Goal: Task Accomplishment & Management: Manage account settings

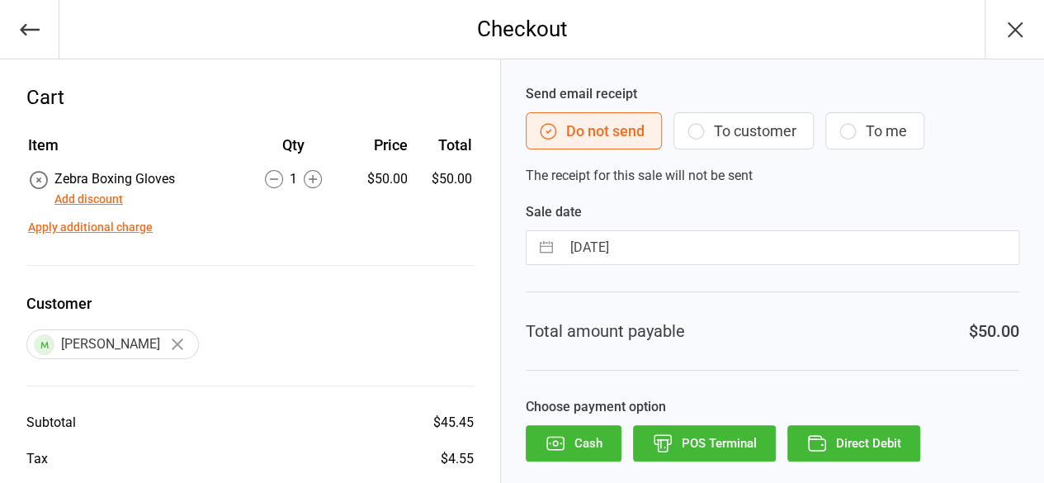
click at [868, 436] on button "Direct Debit" at bounding box center [854, 443] width 133 height 36
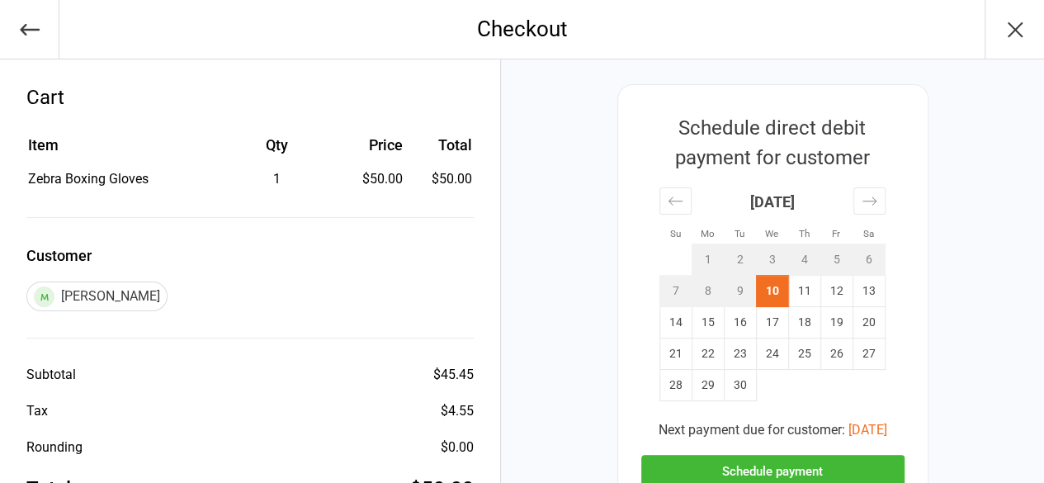
scroll to position [83, 0]
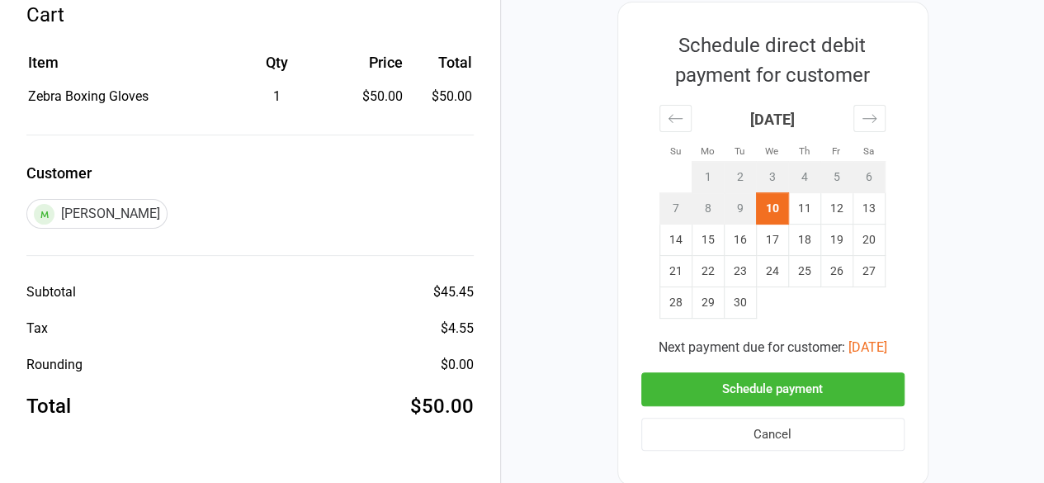
click at [764, 388] on button "Schedule payment" at bounding box center [772, 389] width 263 height 34
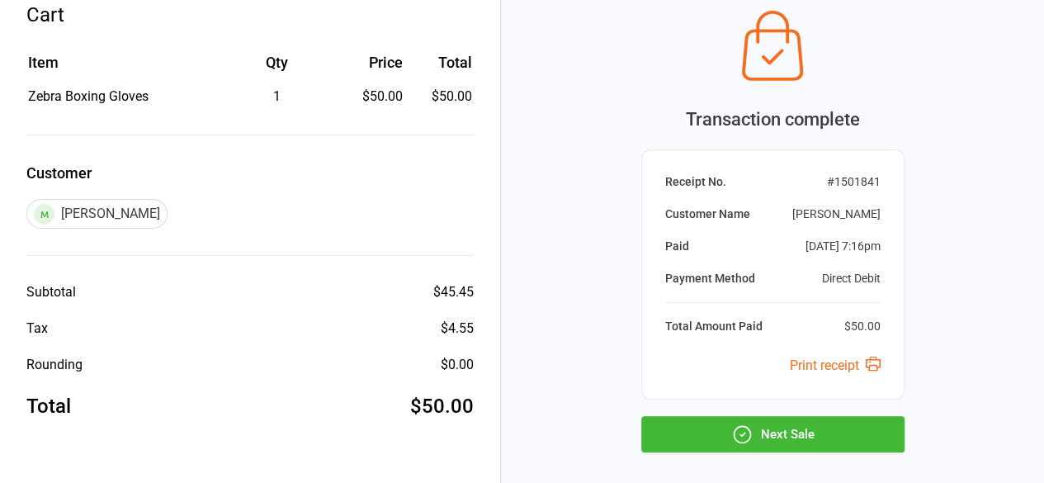
click at [818, 433] on button "Next Sale" at bounding box center [772, 434] width 263 height 36
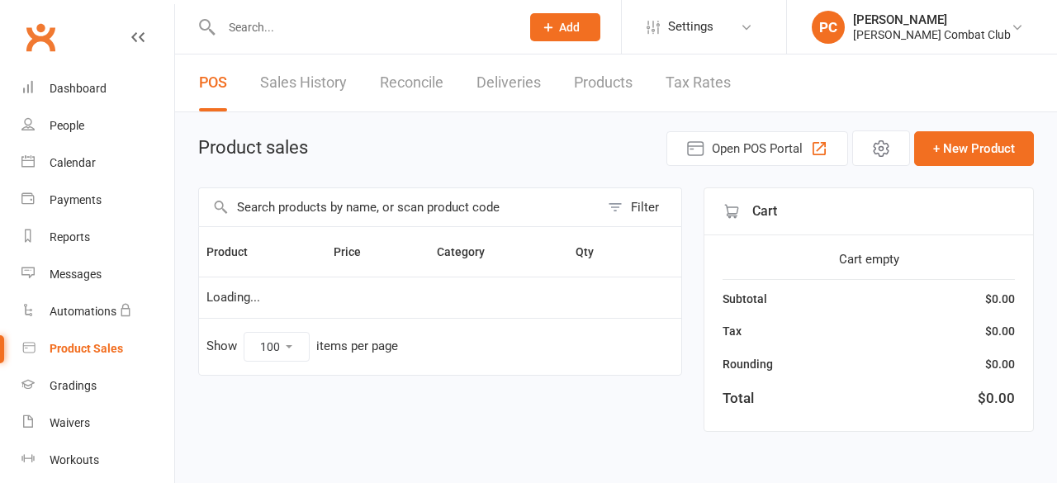
select select "100"
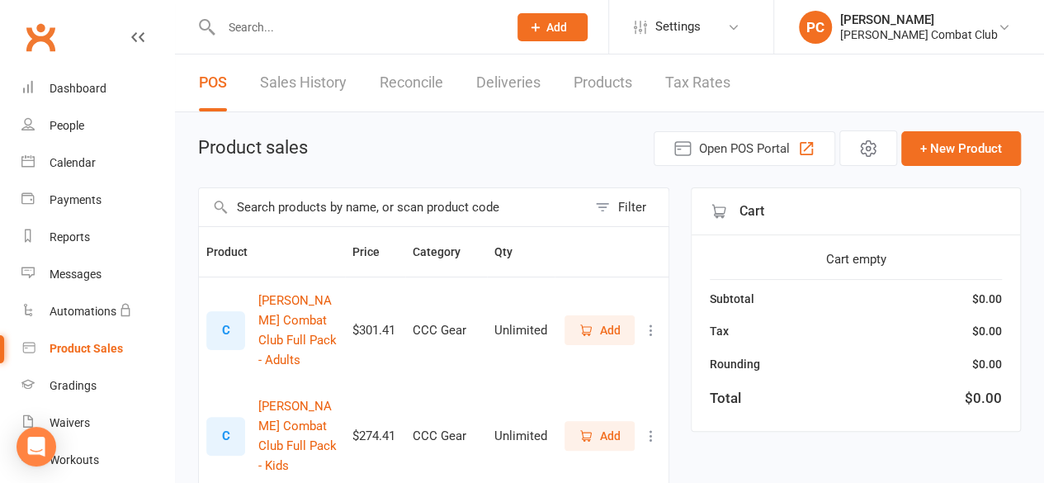
click at [327, 29] on input "text" at bounding box center [356, 27] width 280 height 23
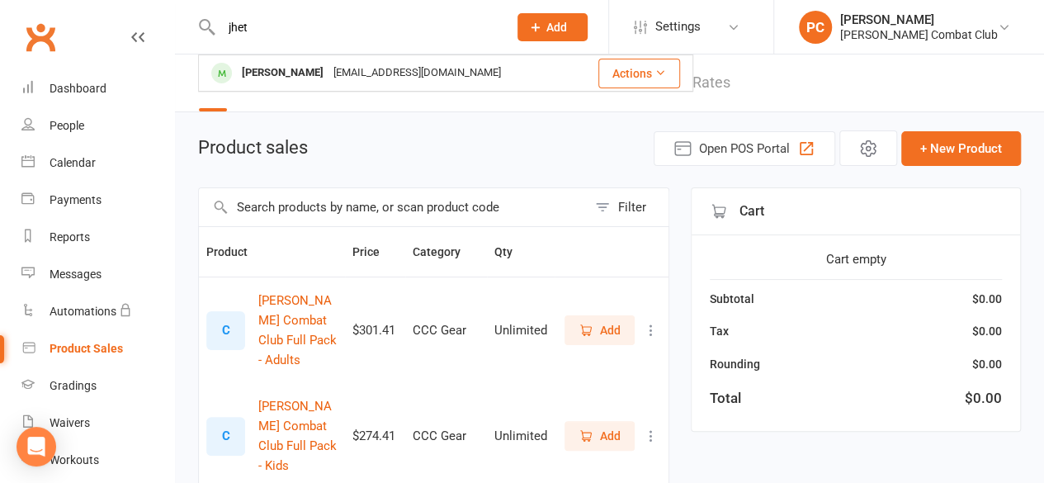
type input "jhet"
click at [299, 70] on div "[PERSON_NAME]" at bounding box center [283, 73] width 92 height 24
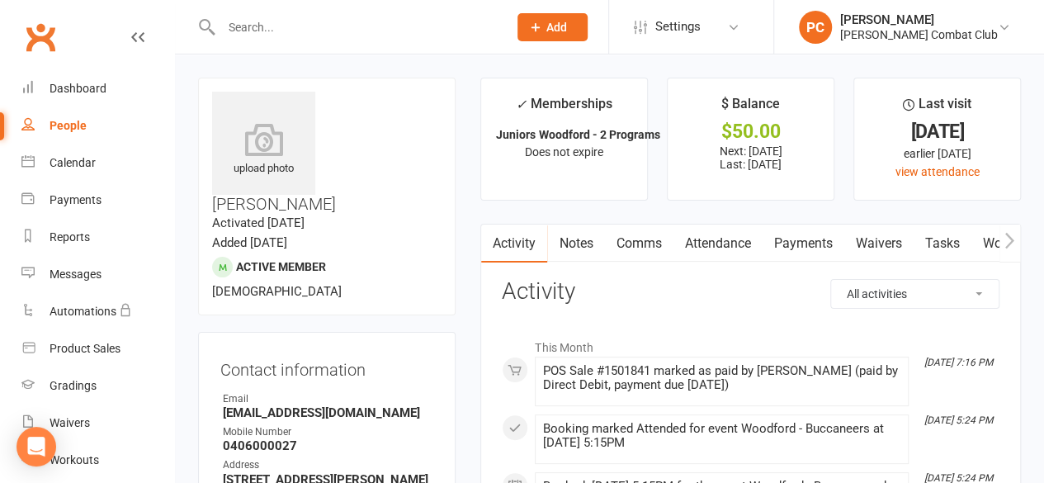
click at [791, 239] on link "Payments" at bounding box center [803, 244] width 82 height 38
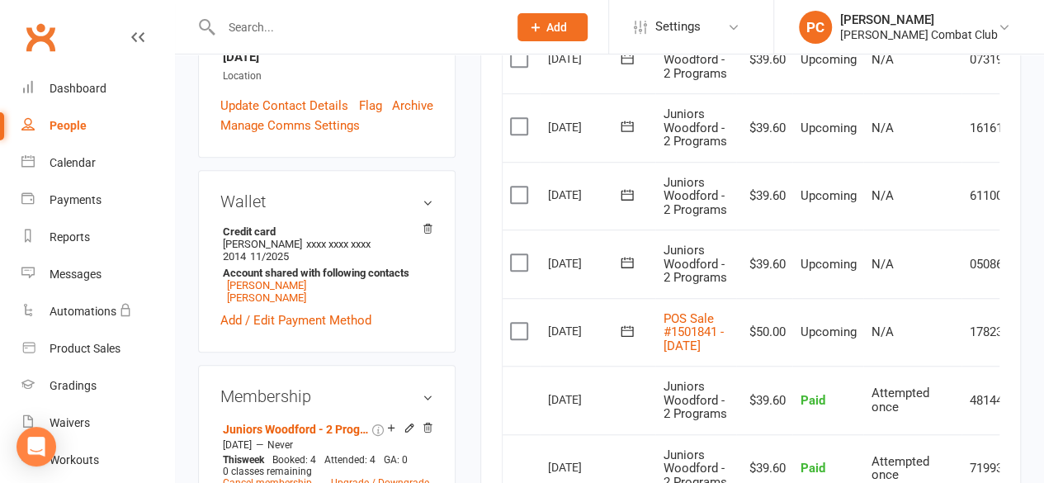
scroll to position [495, 0]
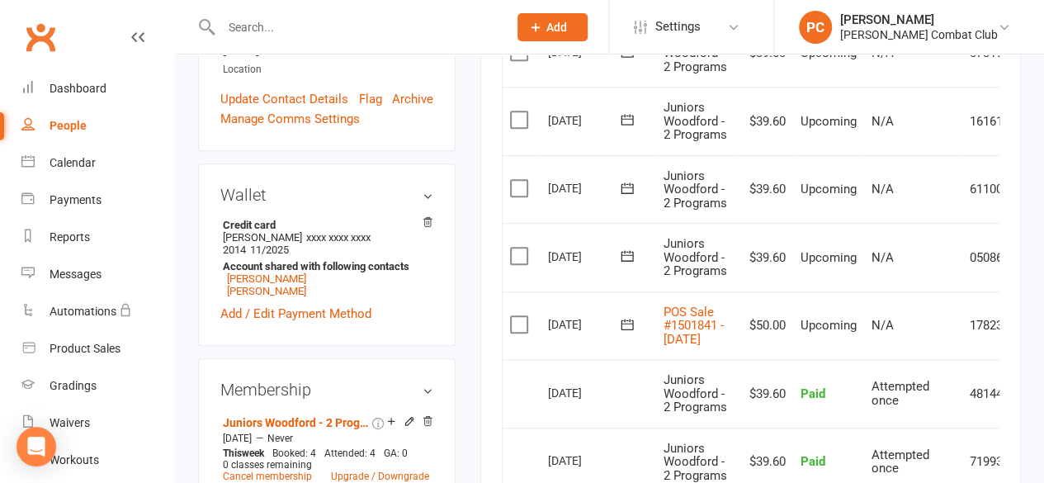
click at [131, 32] on icon at bounding box center [137, 37] width 13 height 13
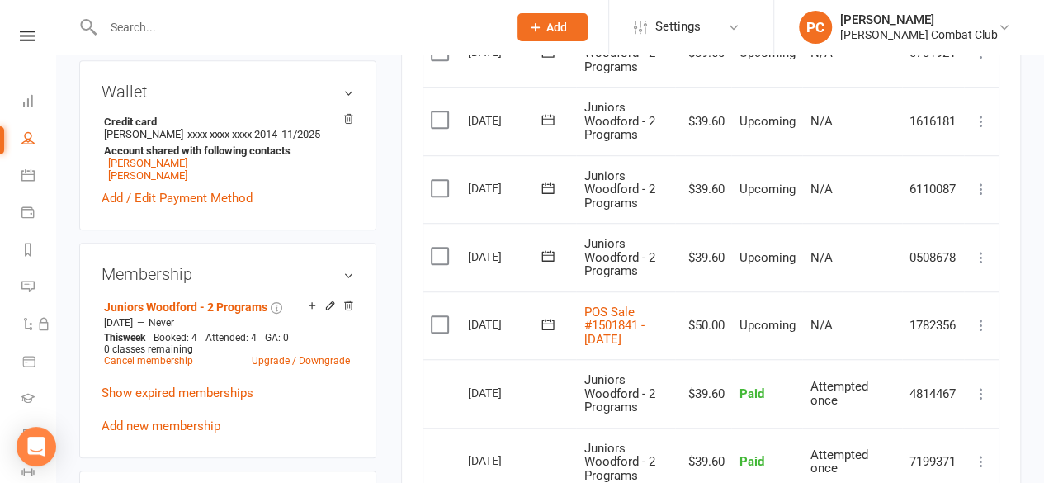
click at [982, 328] on icon at bounding box center [981, 325] width 17 height 17
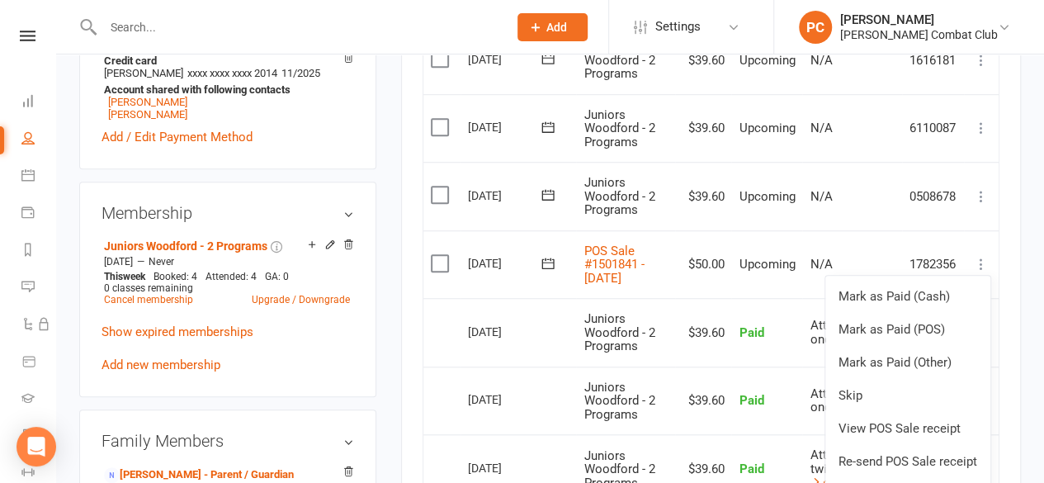
scroll to position [660, 0]
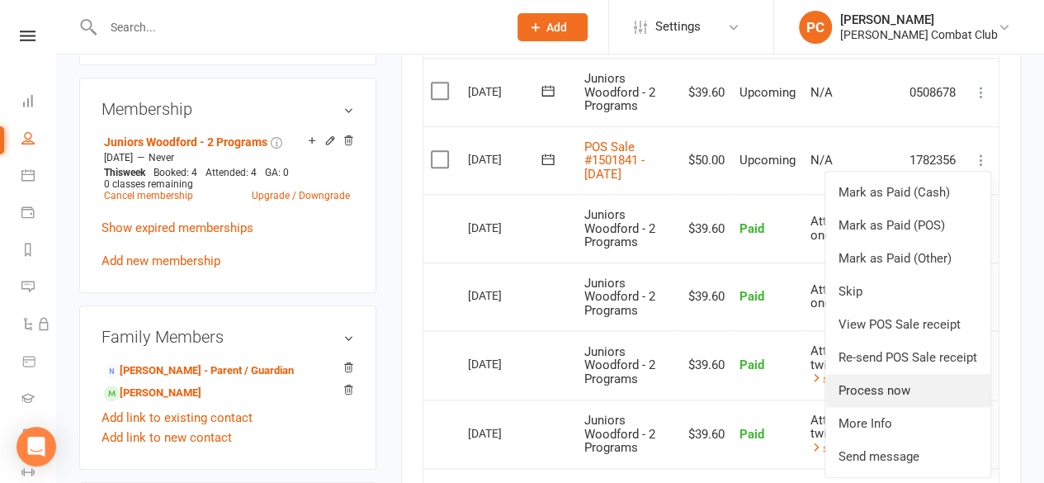
click at [894, 393] on link "Process now" at bounding box center [908, 390] width 165 height 33
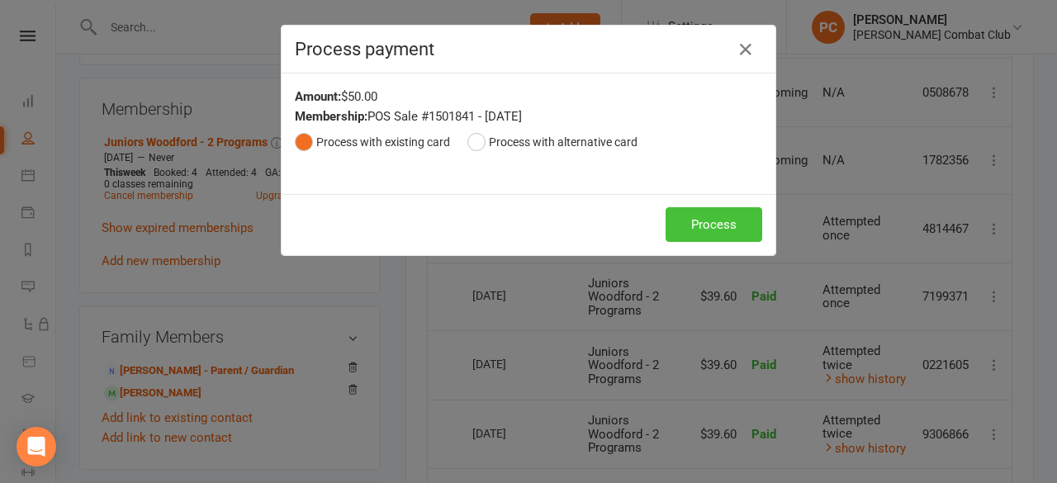
click at [689, 213] on button "Process" at bounding box center [713, 224] width 97 height 35
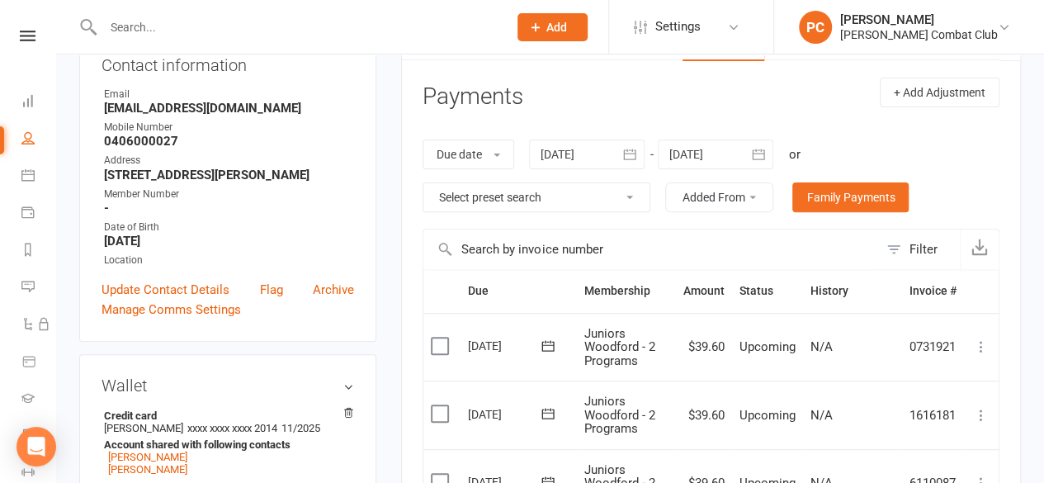
scroll to position [0, 0]
